Goal: Task Accomplishment & Management: Use online tool/utility

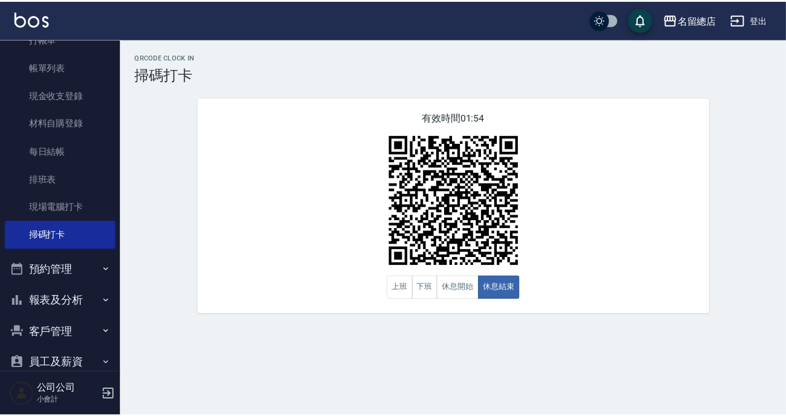
scroll to position [106, 0]
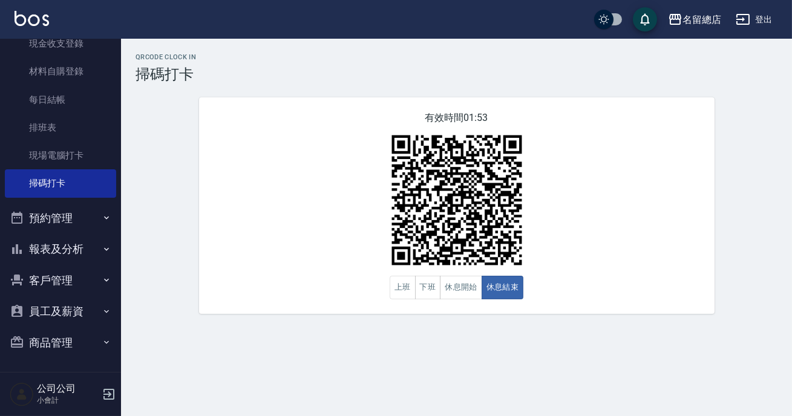
drag, startPoint x: 17, startPoint y: 263, endPoint x: 1, endPoint y: 281, distance: 23.6
click at [1, 281] on nav "櫃檯作業 打帳單 帳單列表 現金收支登錄 材料自購登錄 每日結帳 排班表 現場電腦打卡 掃碼打卡 預約管理 預約管理 單日預約紀錄 單週預約紀錄 報表及分析 …" at bounding box center [60, 205] width 121 height 333
click at [35, 251] on button "報表及分析" at bounding box center [60, 248] width 111 height 31
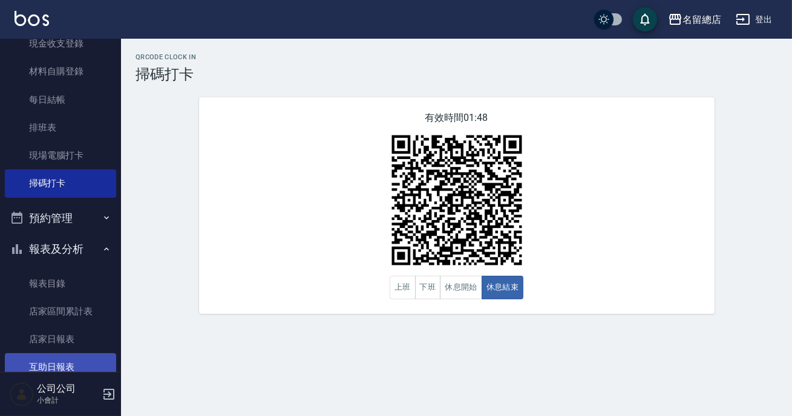
click at [41, 369] on link "互助日報表" at bounding box center [60, 367] width 111 height 28
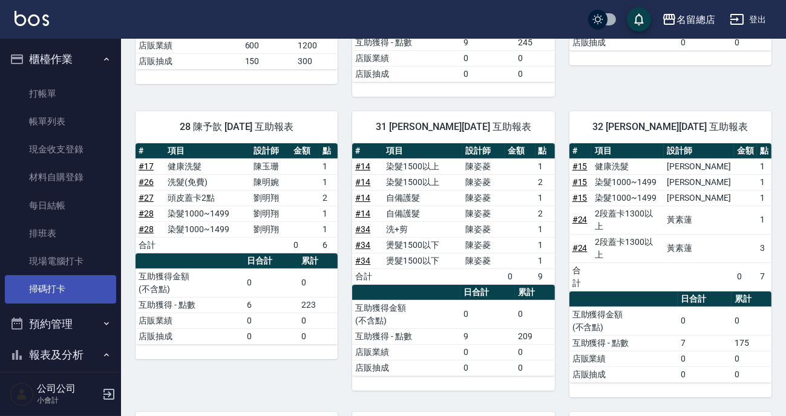
click at [81, 288] on link "掃碼打卡" at bounding box center [60, 289] width 111 height 28
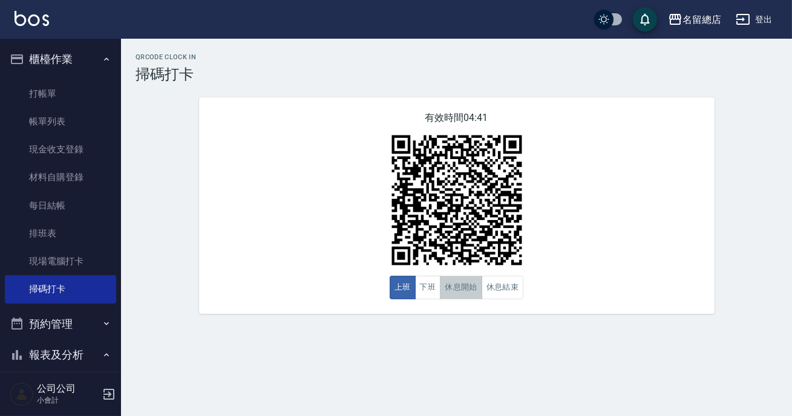
click at [447, 287] on button "休息開始" at bounding box center [461, 288] width 42 height 24
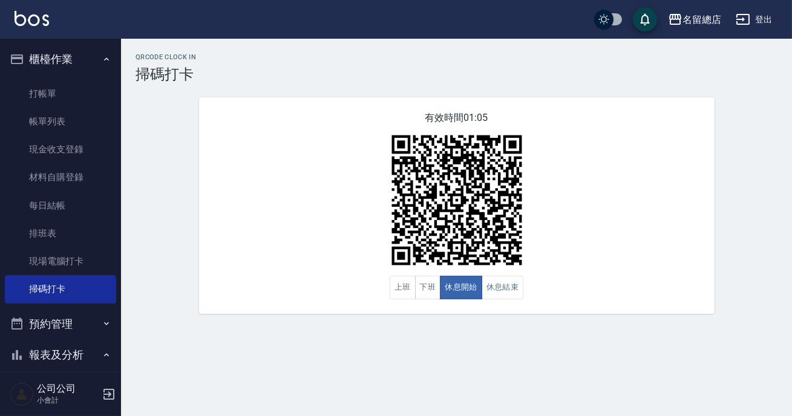
drag, startPoint x: 791, startPoint y: 131, endPoint x: 791, endPoint y: 141, distance: 10.3
click at [791, 135] on div "QRcode Clock In 掃碼打卡 有效時間 01:05 上班 下班 休息開始 休息結束" at bounding box center [456, 183] width 671 height 261
click at [507, 279] on button "休息結束" at bounding box center [502, 288] width 42 height 24
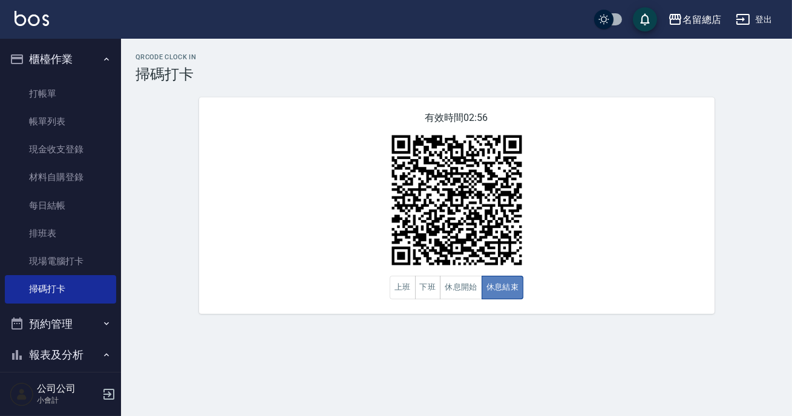
click at [507, 279] on button "休息結束" at bounding box center [502, 288] width 42 height 24
click at [474, 295] on button "休息開始" at bounding box center [461, 288] width 42 height 24
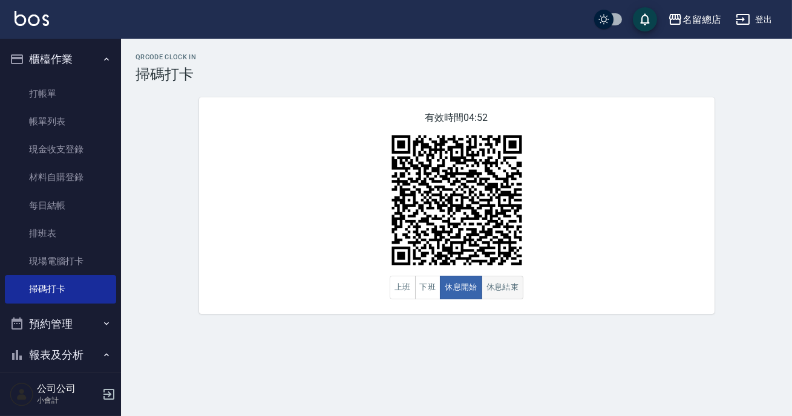
click at [510, 287] on button "休息結束" at bounding box center [502, 288] width 42 height 24
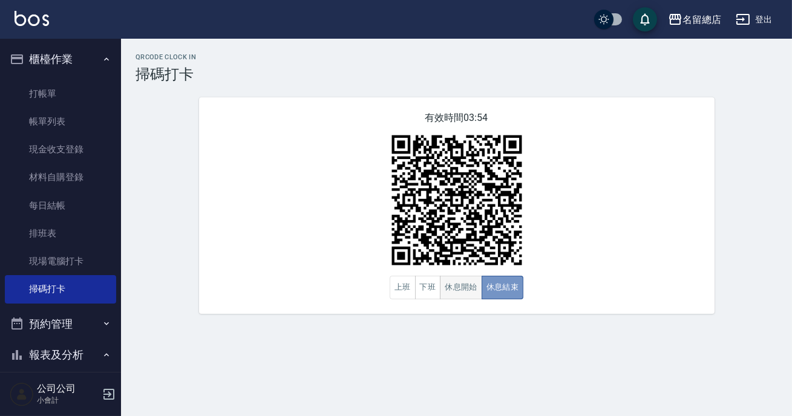
drag, startPoint x: 510, startPoint y: 287, endPoint x: 473, endPoint y: 290, distance: 37.6
click at [473, 290] on div "上班 下班 休息開始 休息結束" at bounding box center [456, 288] width 134 height 24
click at [434, 294] on button "下班" at bounding box center [428, 288] width 26 height 24
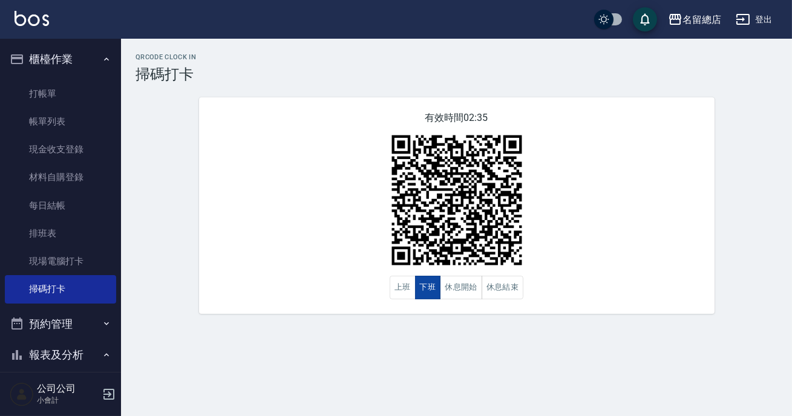
click at [437, 295] on button "下班" at bounding box center [428, 288] width 26 height 24
click at [447, 291] on button "休息開始" at bounding box center [461, 288] width 42 height 24
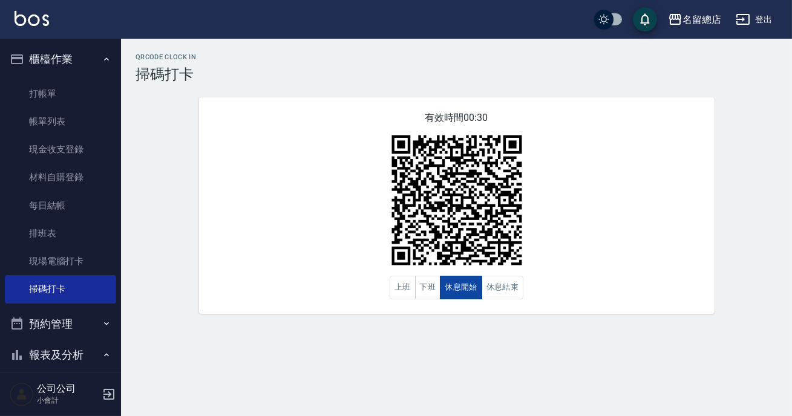
click at [447, 291] on button "休息開始" at bounding box center [461, 288] width 42 height 24
click at [483, 287] on button "休息結束" at bounding box center [502, 288] width 42 height 24
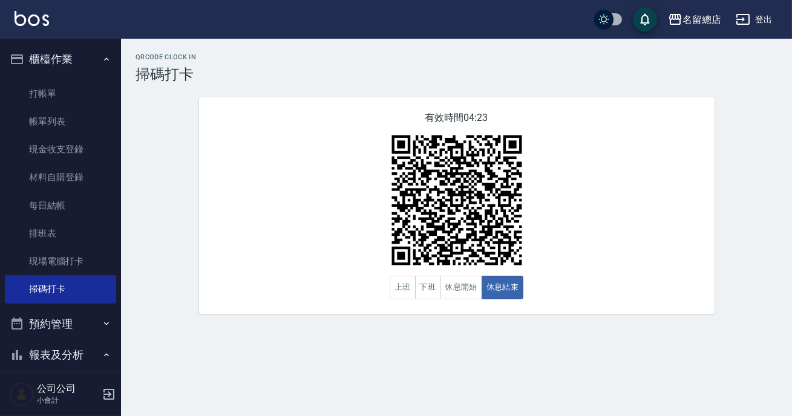
click at [791, 268] on div "QRcode Clock In 掃碼打卡 有效時間 04:23 上班 下班 休息開始 休息結束" at bounding box center [456, 183] width 671 height 261
drag, startPoint x: 791, startPoint y: 359, endPoint x: 791, endPoint y: 368, distance: 9.1
click at [791, 368] on div "QRcode Clock In 掃碼打卡 有效時間 04:23 上班 下班 休息開始 休息結束" at bounding box center [396, 208] width 792 height 416
click at [467, 284] on button "休息開始" at bounding box center [461, 288] width 42 height 24
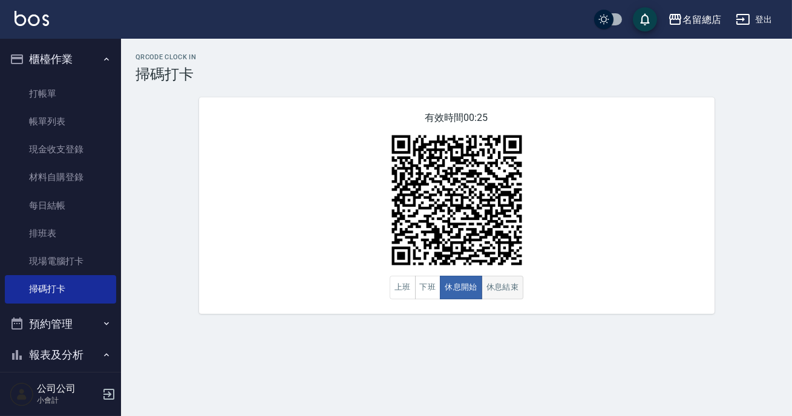
drag, startPoint x: 469, startPoint y: 273, endPoint x: 484, endPoint y: 277, distance: 15.0
click at [469, 274] on img at bounding box center [456, 200] width 151 height 151
click at [507, 291] on button "休息結束" at bounding box center [502, 288] width 42 height 24
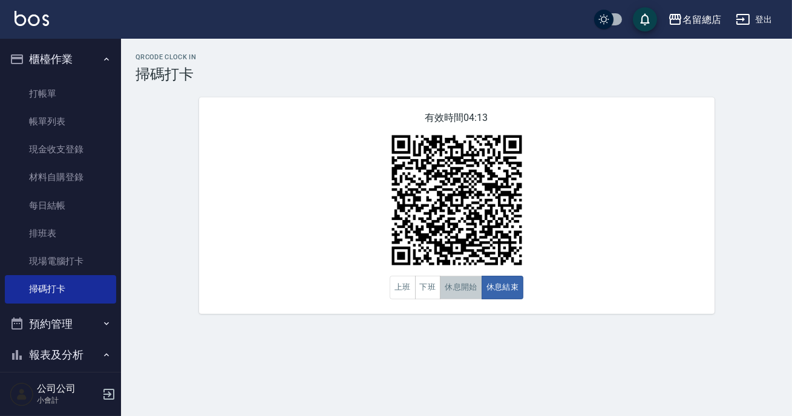
click at [461, 296] on button "休息開始" at bounding box center [461, 288] width 42 height 24
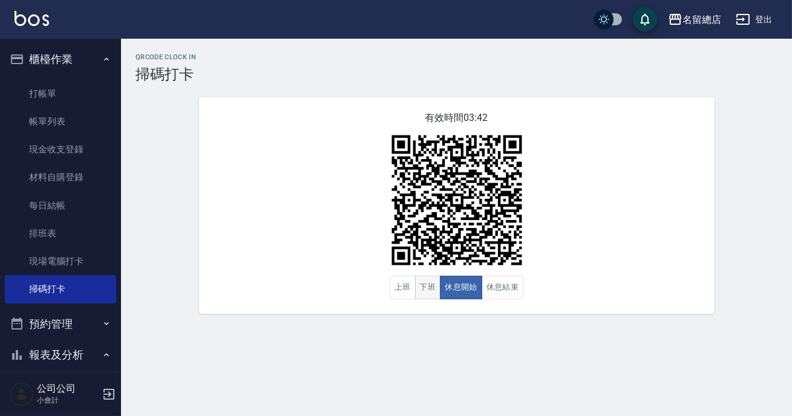
click at [424, 286] on button "下班" at bounding box center [428, 288] width 26 height 24
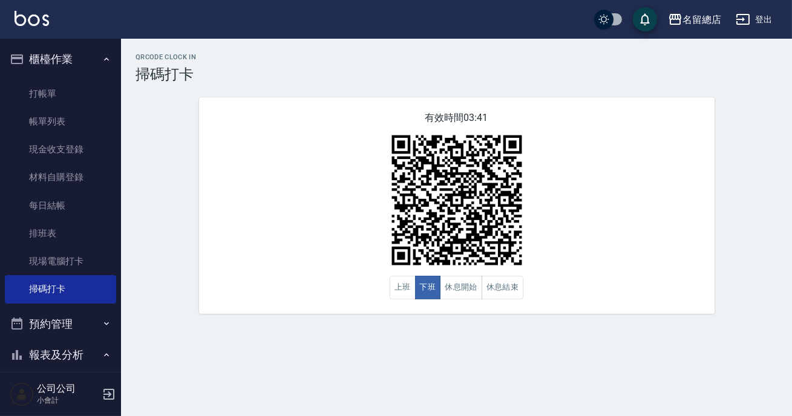
click at [437, 364] on div "QRcode Clock In 掃碼打卡 有效時間 03:41 上班 下班 休息開始 休息結束" at bounding box center [396, 208] width 792 height 416
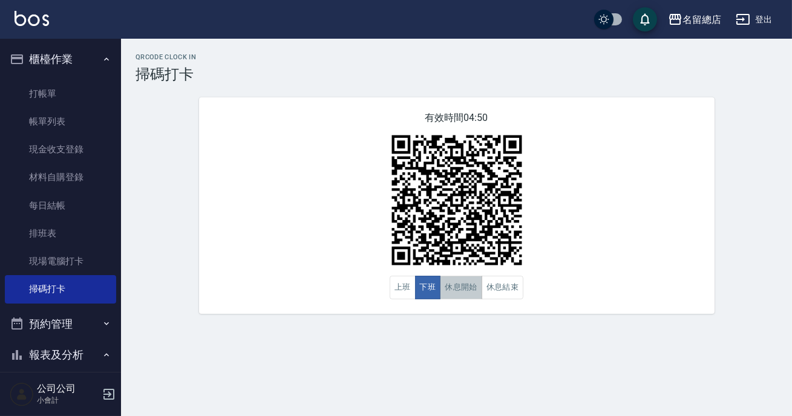
click at [473, 278] on button "休息開始" at bounding box center [461, 288] width 42 height 24
